Goal: Information Seeking & Learning: Check status

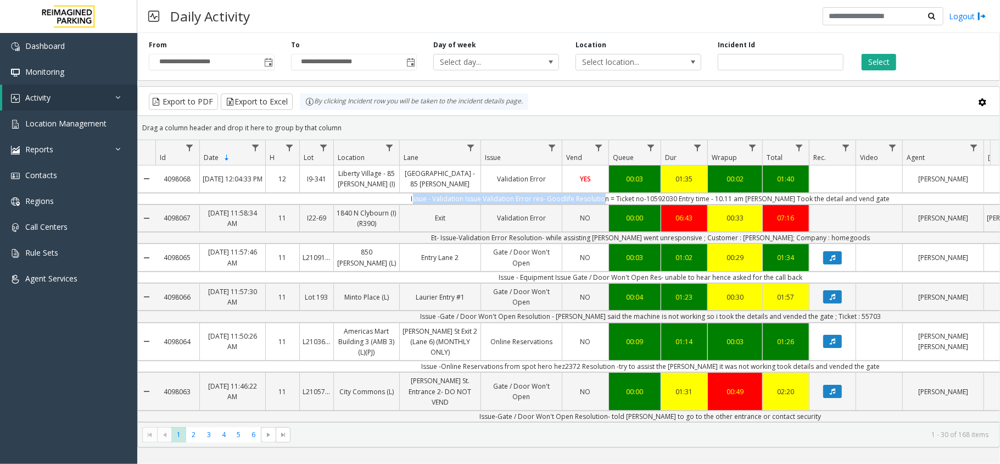
drag, startPoint x: 422, startPoint y: 198, endPoint x: 613, endPoint y: 200, distance: 191.1
click at [613, 200] on td "Issue - Validation Issue Validation Error res- Goodlife Resolution = Ticket no-…" at bounding box center [650, 199] width 990 height 12
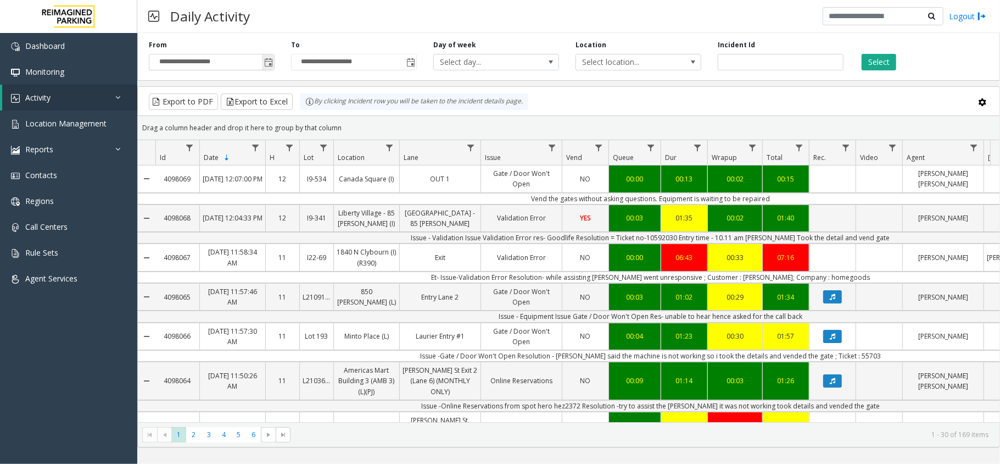
click at [274, 62] on span "Toggle popup" at bounding box center [268, 62] width 12 height 18
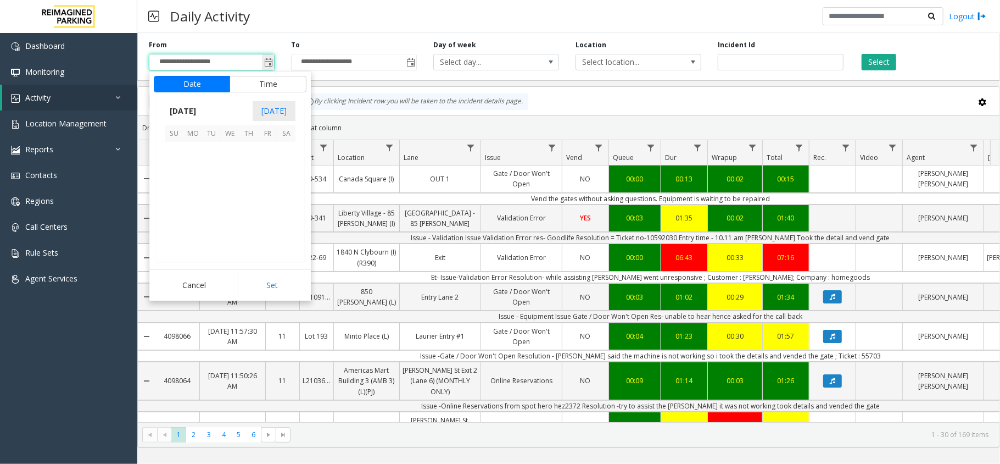
scroll to position [197249, 0]
click at [274, 169] on span "10" at bounding box center [267, 169] width 19 height 19
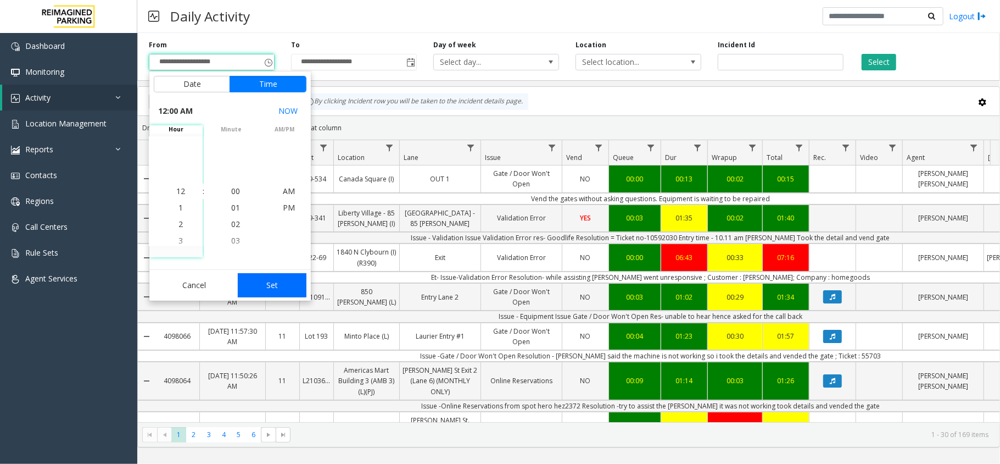
click at [282, 284] on button "Set" at bounding box center [272, 285] width 69 height 24
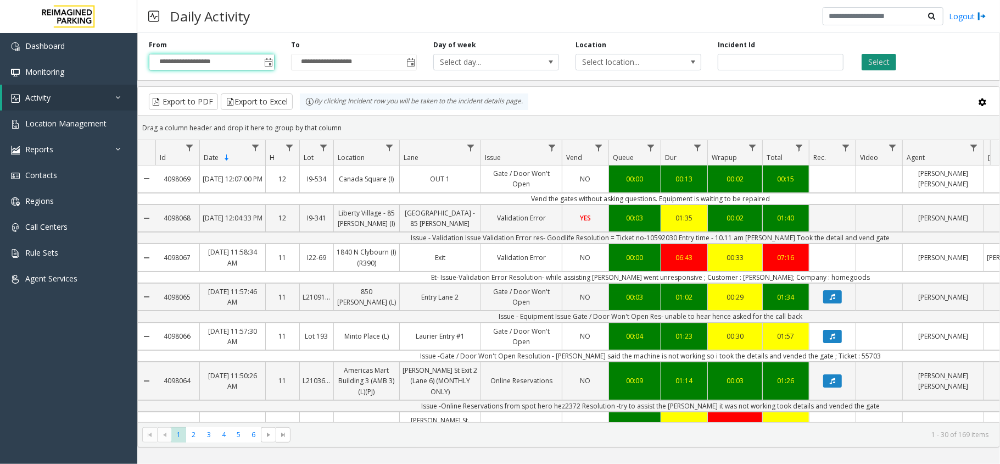
click at [872, 54] on button "Select" at bounding box center [879, 62] width 35 height 16
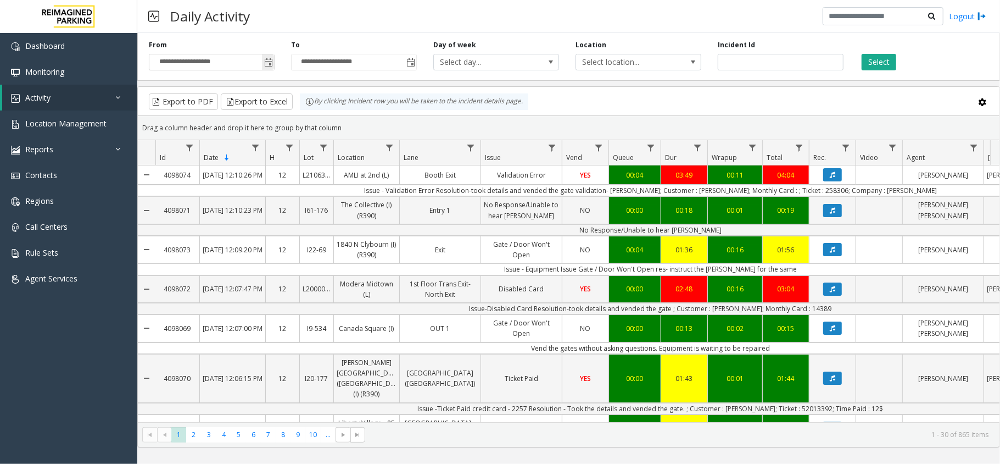
click at [271, 60] on span "Toggle popup" at bounding box center [268, 62] width 9 height 9
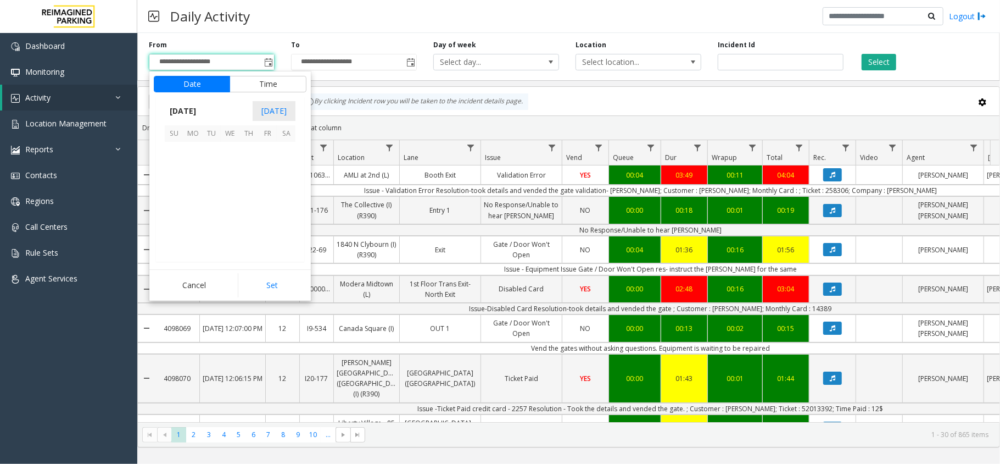
scroll to position [197249, 0]
click at [247, 168] on span "9" at bounding box center [248, 169] width 19 height 19
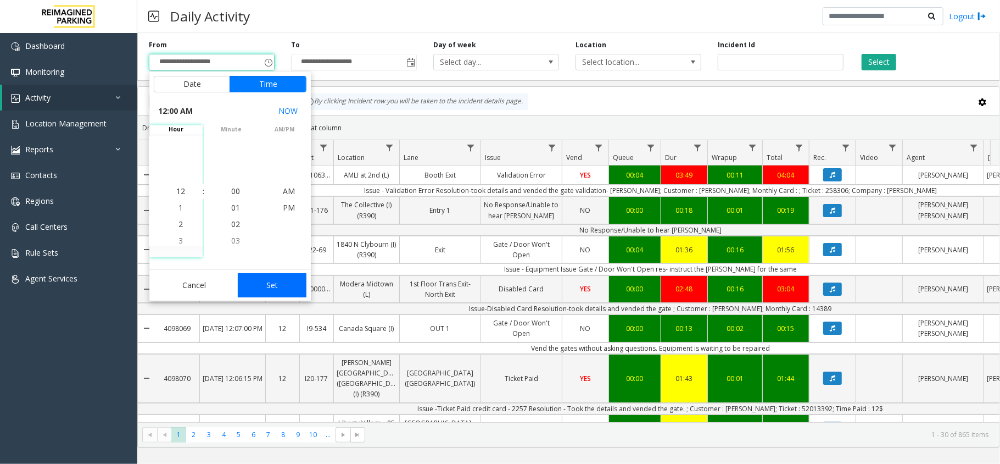
click at [275, 275] on button "Set" at bounding box center [272, 285] width 69 height 24
type input "**********"
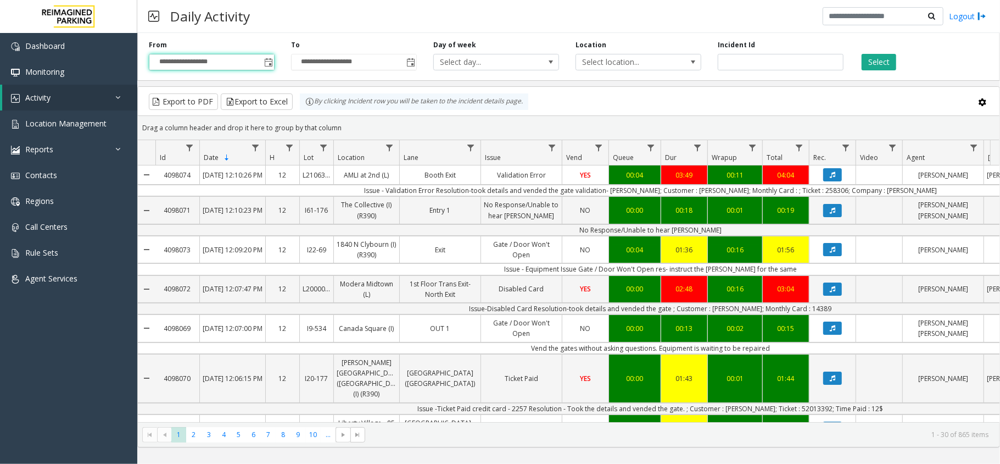
click at [897, 67] on div "Select" at bounding box center [923, 55] width 142 height 30
click at [881, 59] on button "Select" at bounding box center [879, 62] width 35 height 16
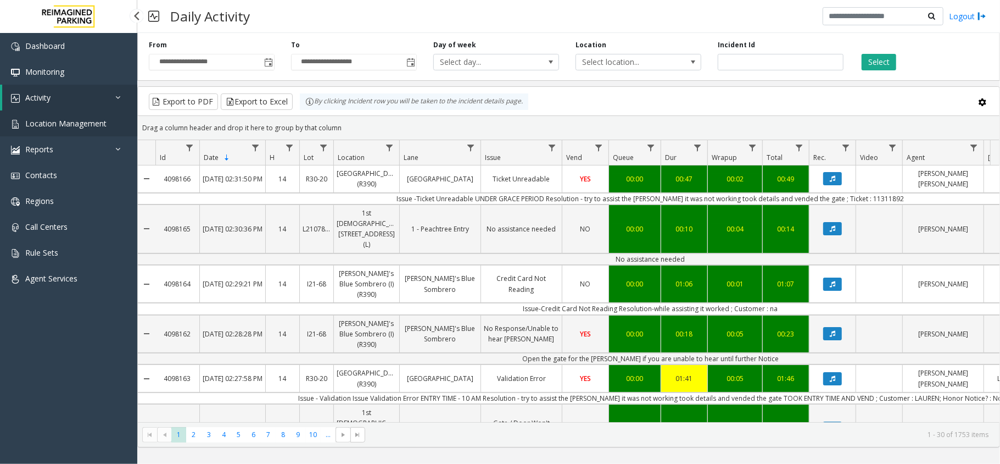
click at [71, 123] on span "Location Management" at bounding box center [65, 123] width 81 height 10
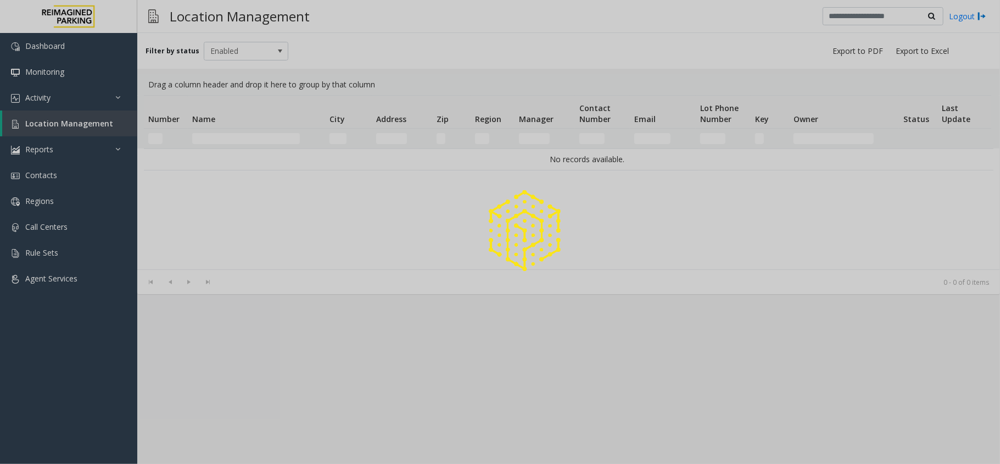
click at [228, 143] on div at bounding box center [500, 232] width 1000 height 464
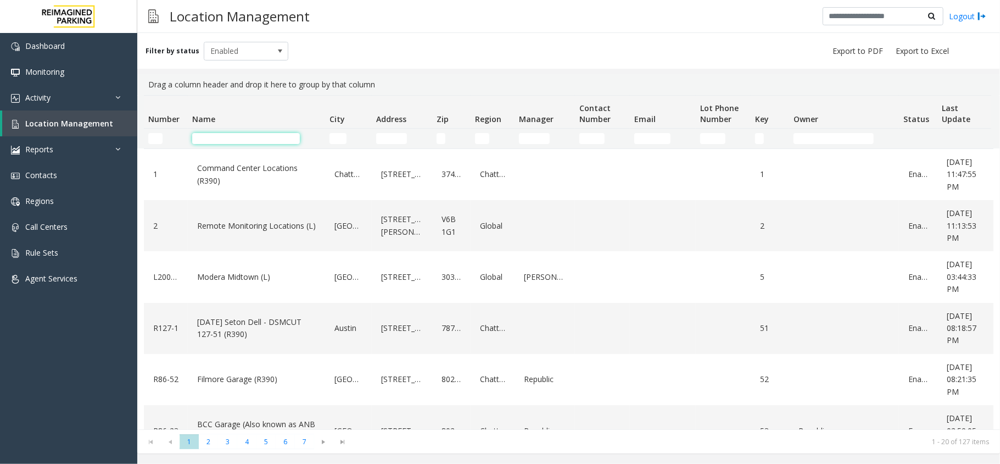
click at [228, 143] on input "Name Filter" at bounding box center [246, 138] width 108 height 11
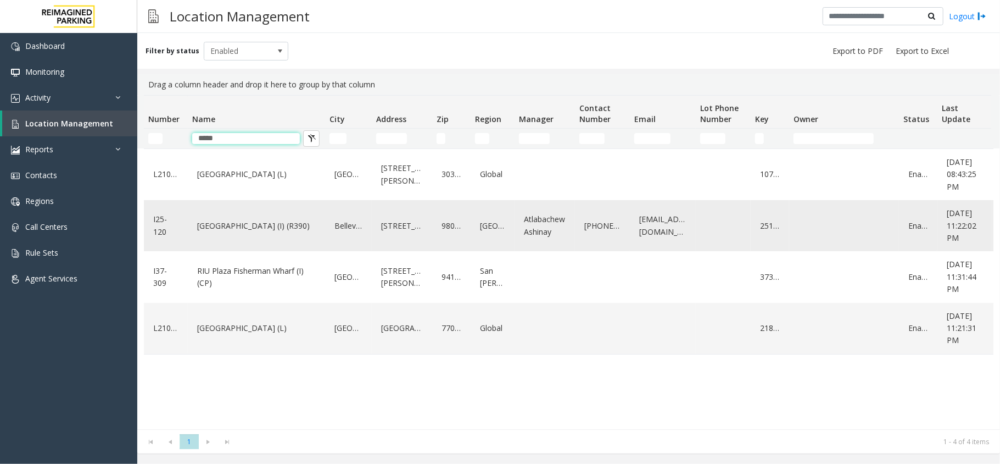
type input "*****"
click at [260, 221] on link "Plaza East Garage (I) (R390)" at bounding box center [256, 226] width 124 height 18
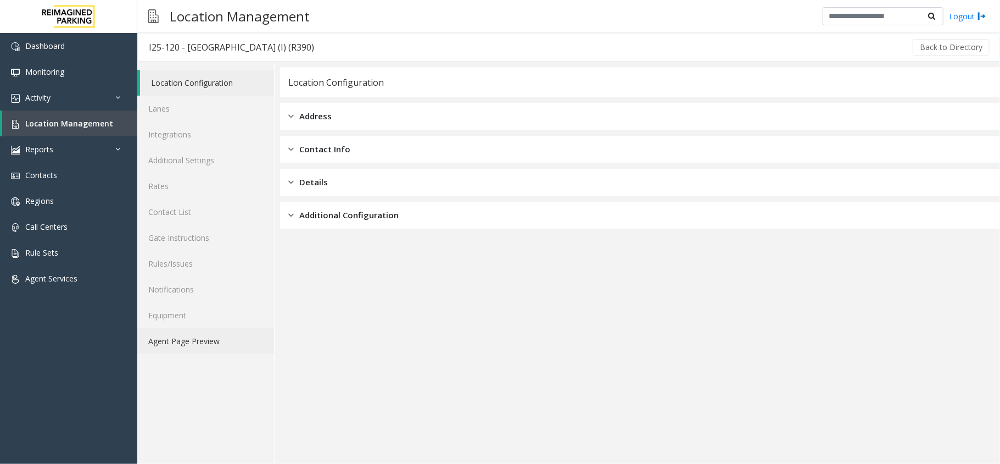
click at [215, 344] on link "Agent Page Preview" at bounding box center [205, 341] width 137 height 26
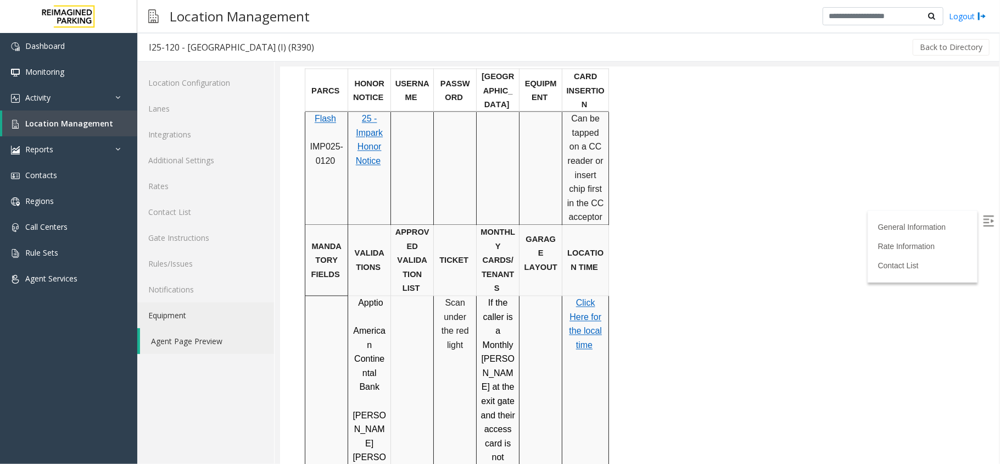
scroll to position [1464, 0]
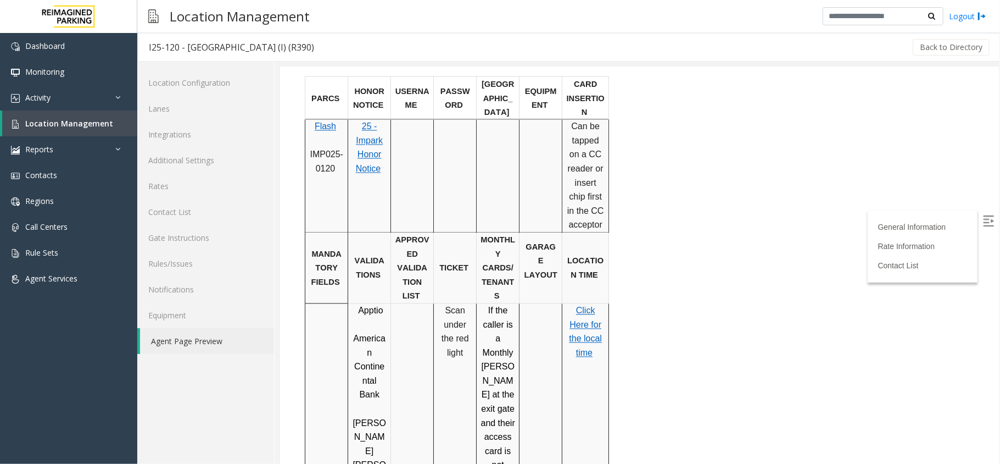
click at [594, 333] on span "the local time" at bounding box center [584, 345] width 33 height 24
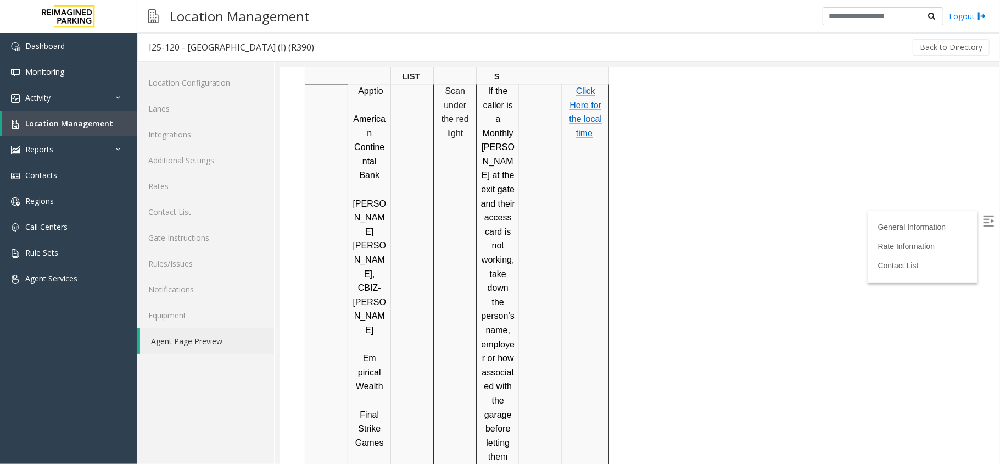
scroll to position [1977, 0]
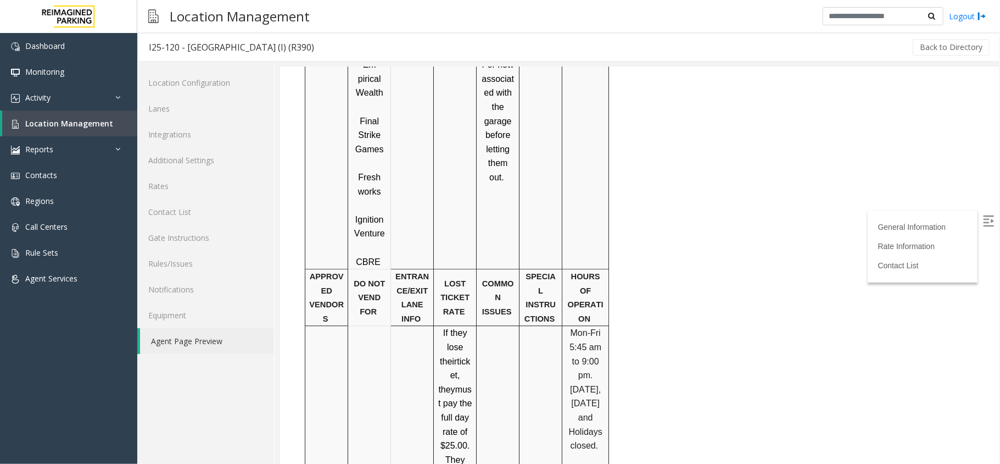
click at [983, 222] on img at bounding box center [988, 220] width 11 height 11
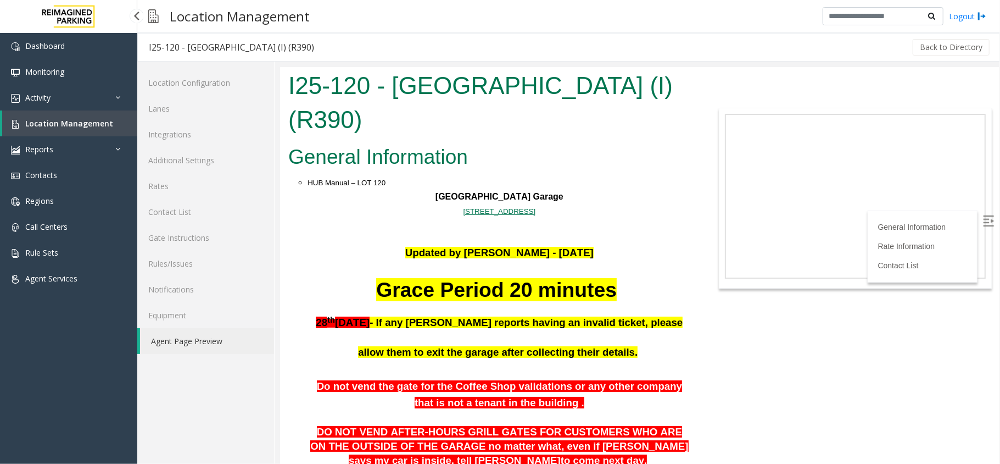
scroll to position [1977, 0]
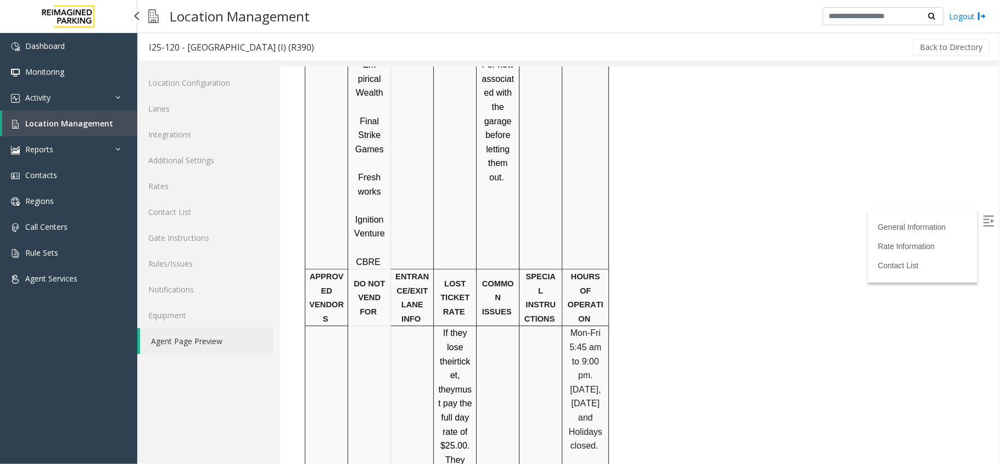
click at [97, 113] on link "Location Management" at bounding box center [69, 123] width 135 height 26
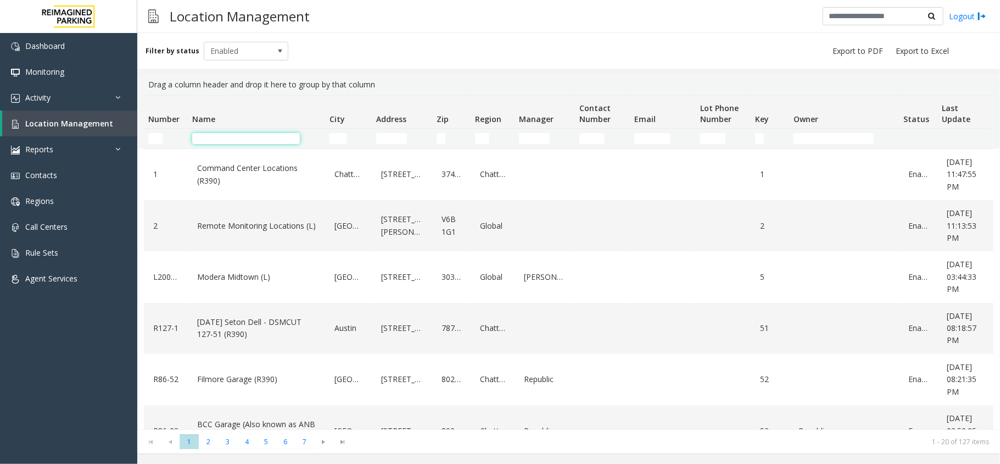
click at [226, 139] on input "Name Filter" at bounding box center [246, 138] width 108 height 11
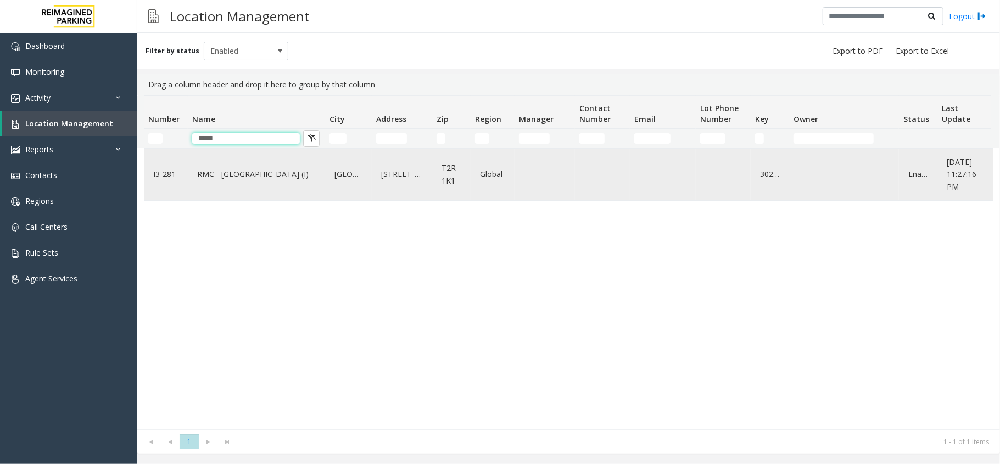
type input "*****"
click at [221, 165] on link "RMC - Mount Royal Village (I)" at bounding box center [256, 174] width 124 height 18
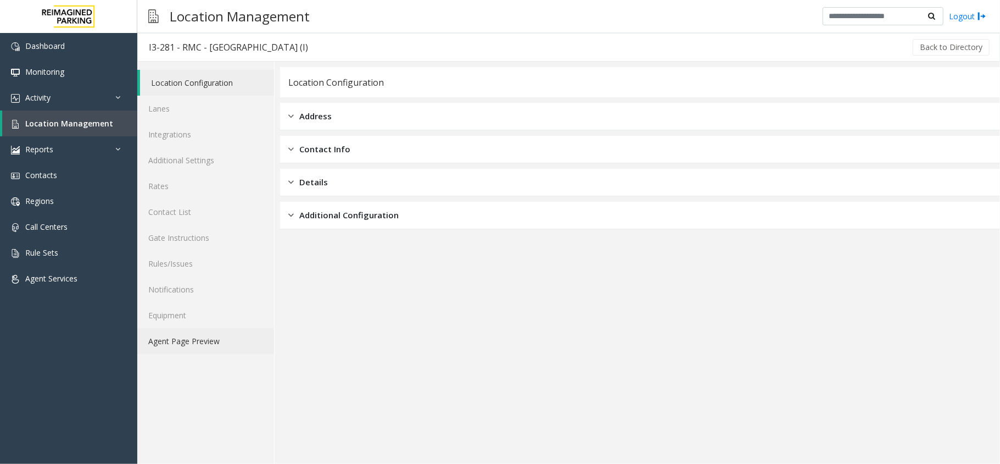
click at [197, 337] on link "Agent Page Preview" at bounding box center [205, 341] width 137 height 26
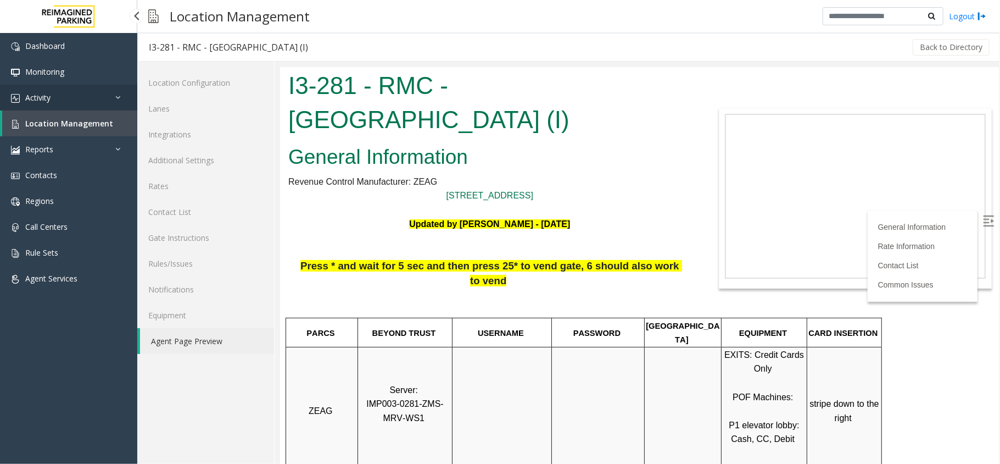
click at [58, 97] on link "Activity" at bounding box center [68, 98] width 137 height 26
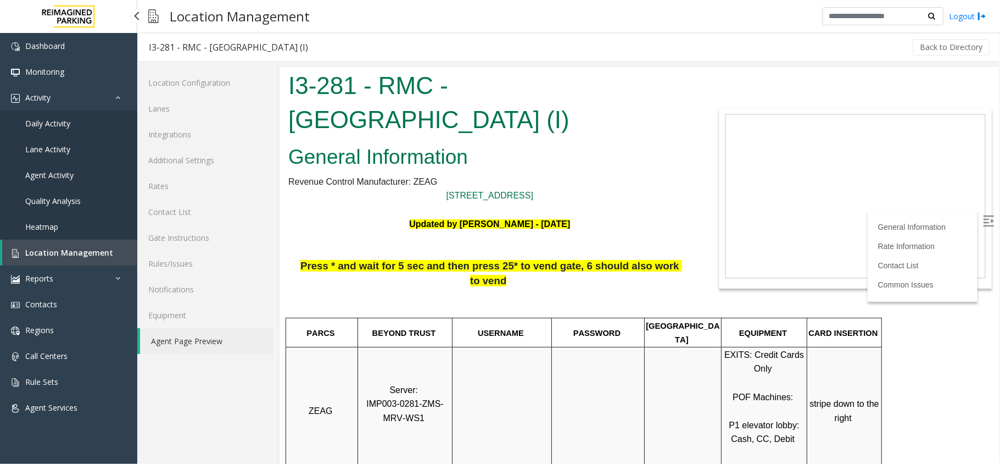
click at [64, 122] on span "Daily Activity" at bounding box center [47, 123] width 45 height 10
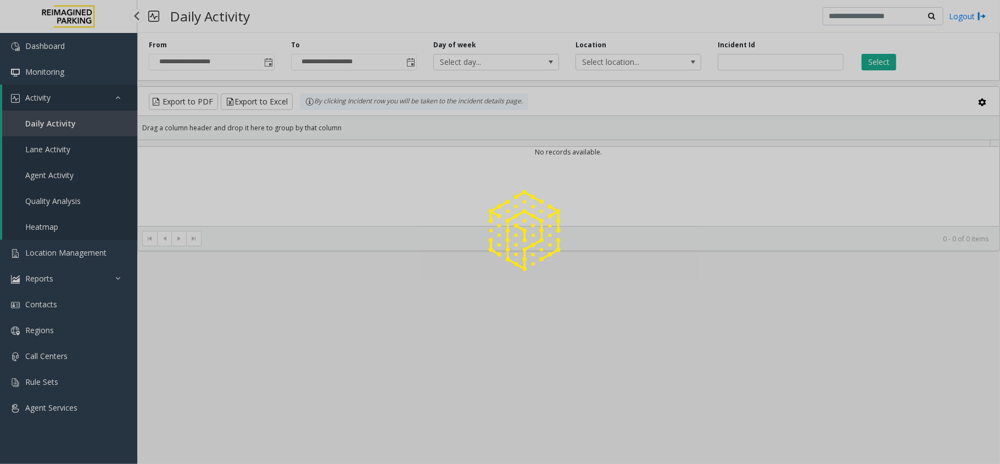
click at [64, 92] on div at bounding box center [500, 232] width 1000 height 464
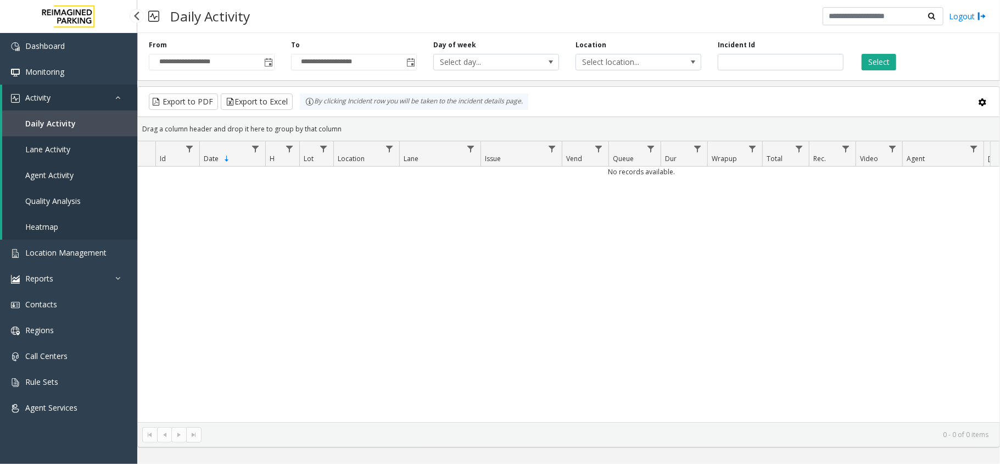
click at [66, 98] on link "Activity" at bounding box center [69, 98] width 135 height 26
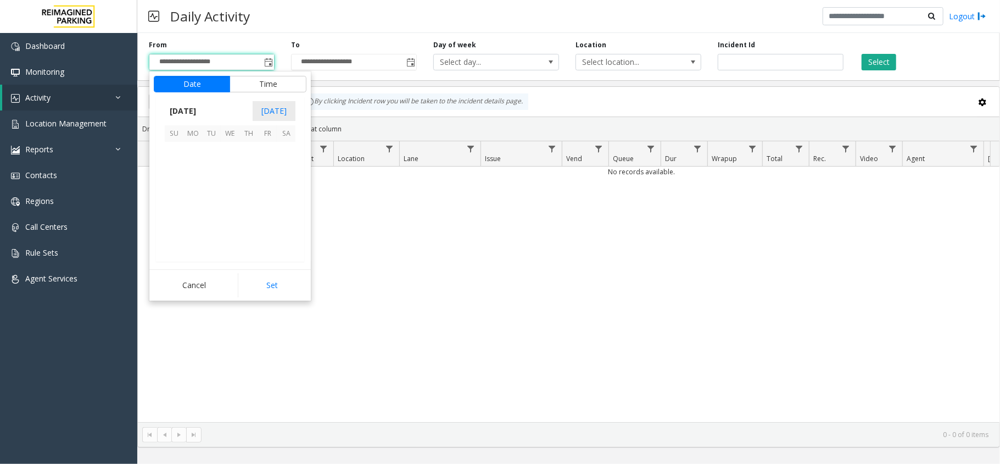
scroll to position [197249, 0]
click at [280, 170] on span "11" at bounding box center [286, 169] width 19 height 19
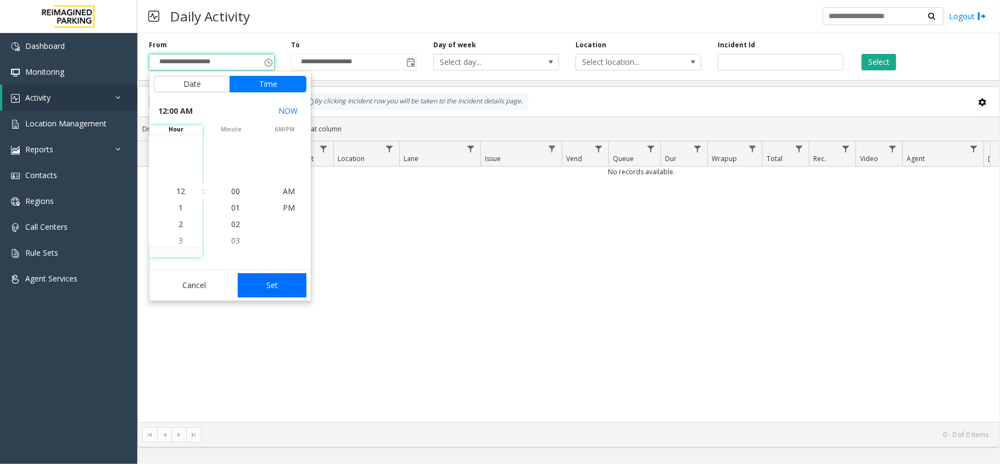
click at [279, 280] on button "Set" at bounding box center [272, 285] width 69 height 24
type input "**********"
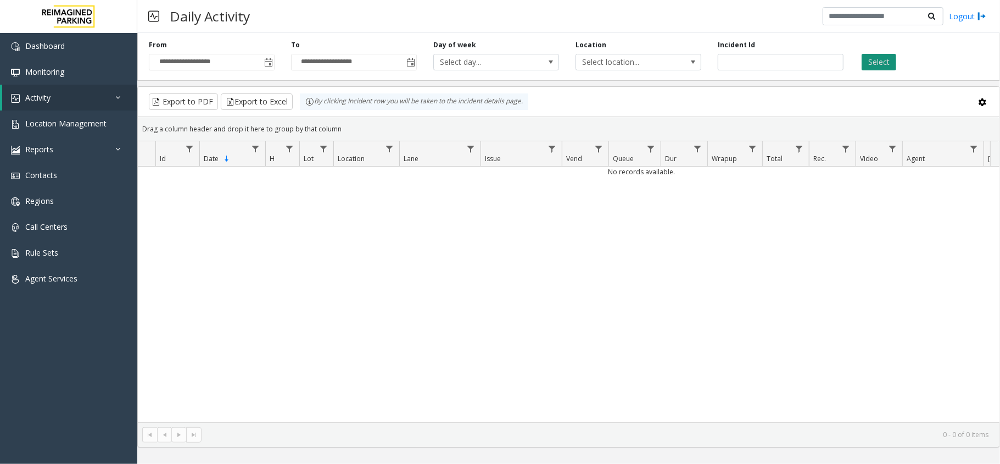
click at [884, 62] on button "Select" at bounding box center [879, 62] width 35 height 16
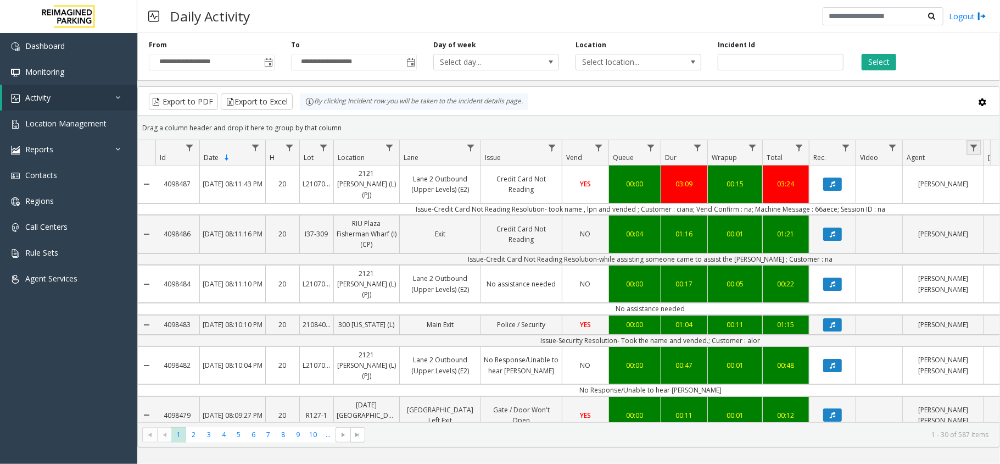
click at [967, 152] on link "Data table" at bounding box center [974, 147] width 15 height 15
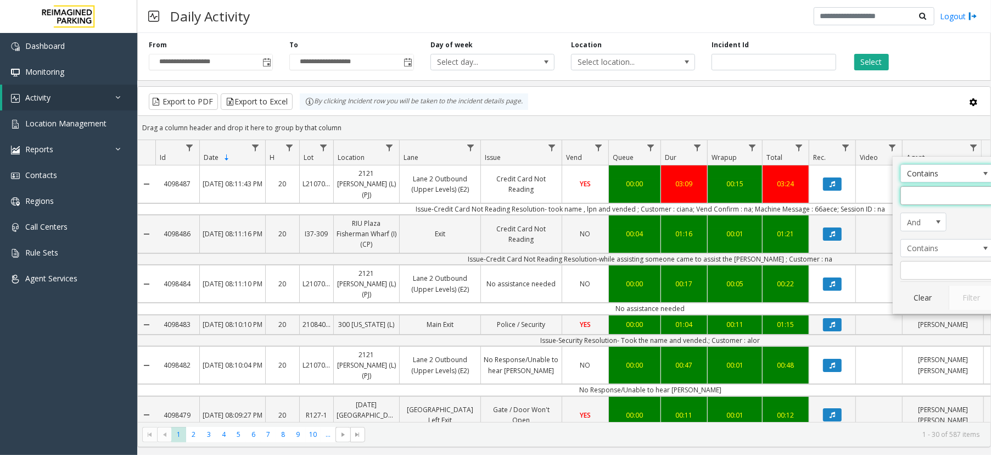
click at [948, 193] on input "Agent Filter" at bounding box center [947, 195] width 93 height 19
type input "**"
click at [974, 298] on button "Filter" at bounding box center [971, 298] width 45 height 24
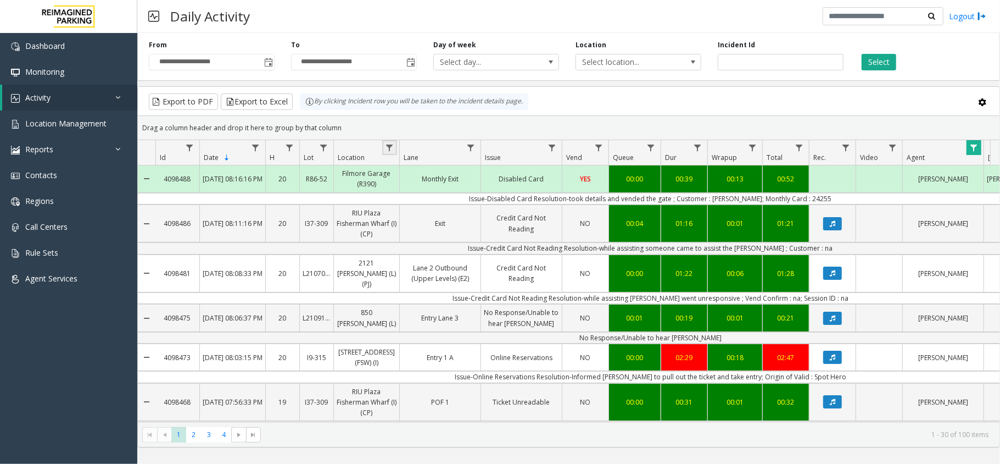
click at [391, 143] on link "Data table" at bounding box center [389, 147] width 15 height 15
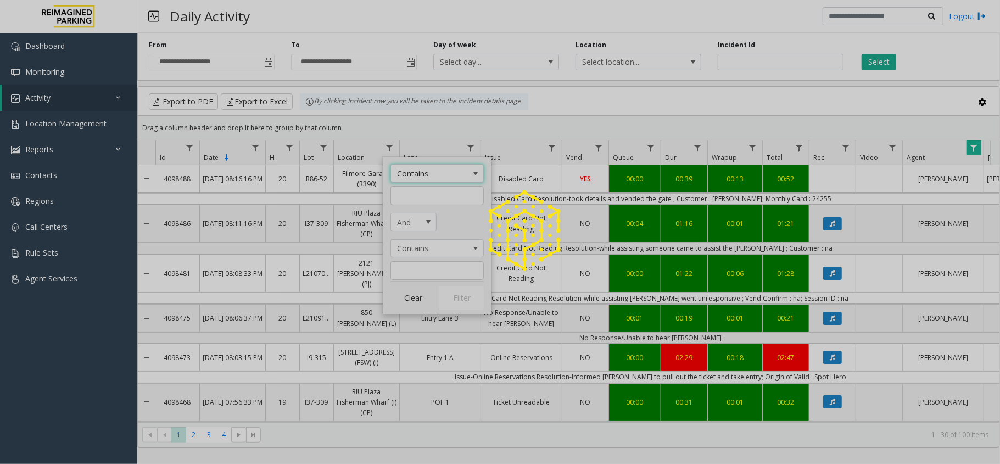
click at [415, 200] on div at bounding box center [500, 232] width 1000 height 464
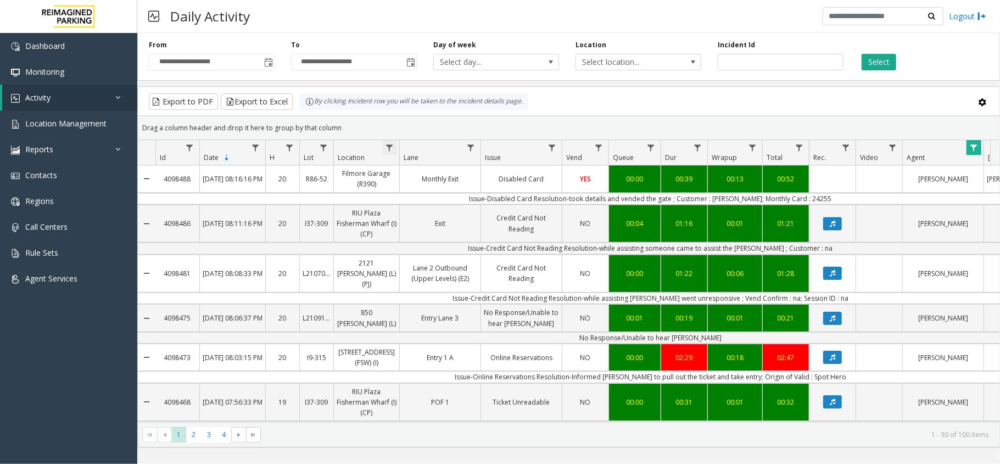
click at [393, 152] on span "Data table" at bounding box center [389, 147] width 9 height 9
click at [405, 194] on input "Location Filter" at bounding box center [436, 195] width 93 height 19
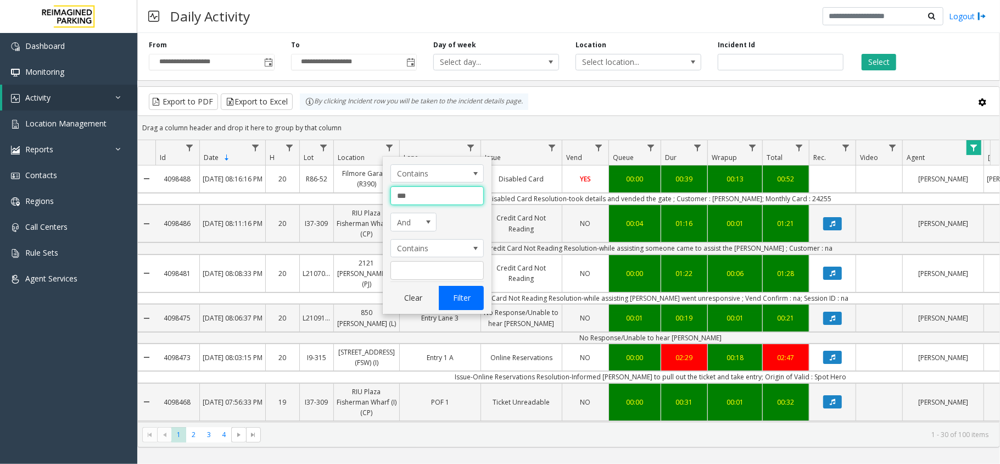
type input "***"
click at [451, 298] on button "Filter" at bounding box center [461, 298] width 45 height 24
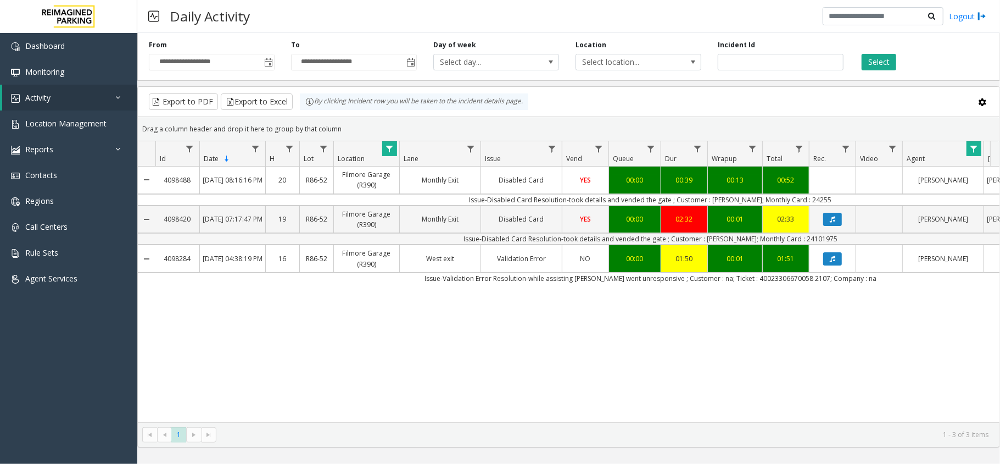
click at [805, 242] on td "Issue-Disabled Card Resolution-took details and vended the gate ; Customer : [P…" at bounding box center [650, 239] width 990 height 12
copy td "24101975"
